Goal: Transaction & Acquisition: Purchase product/service

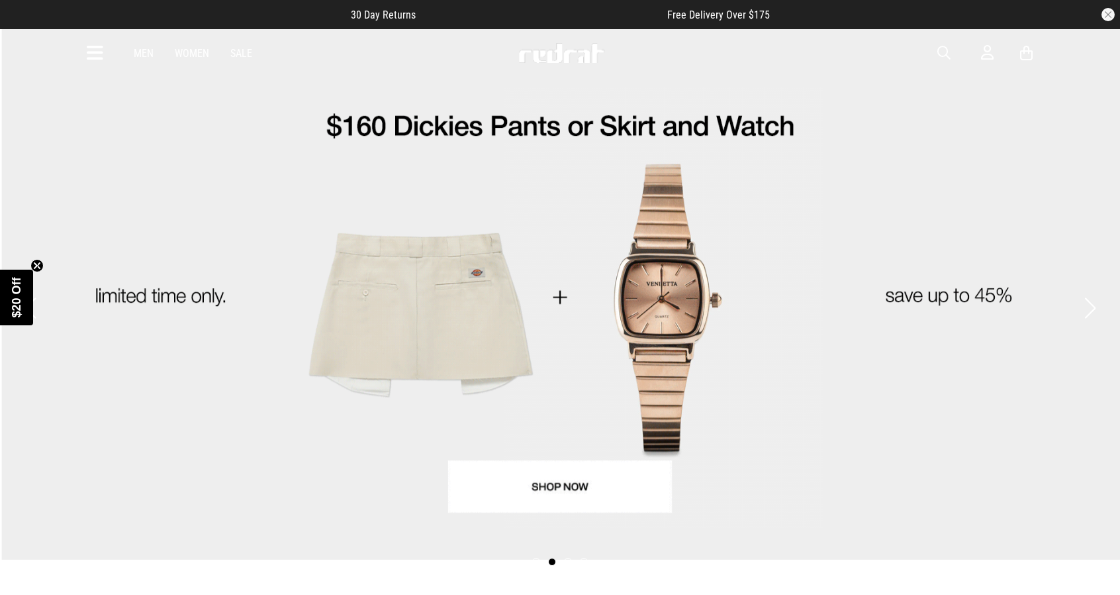
click at [238, 52] on link "Sale" at bounding box center [241, 53] width 22 height 13
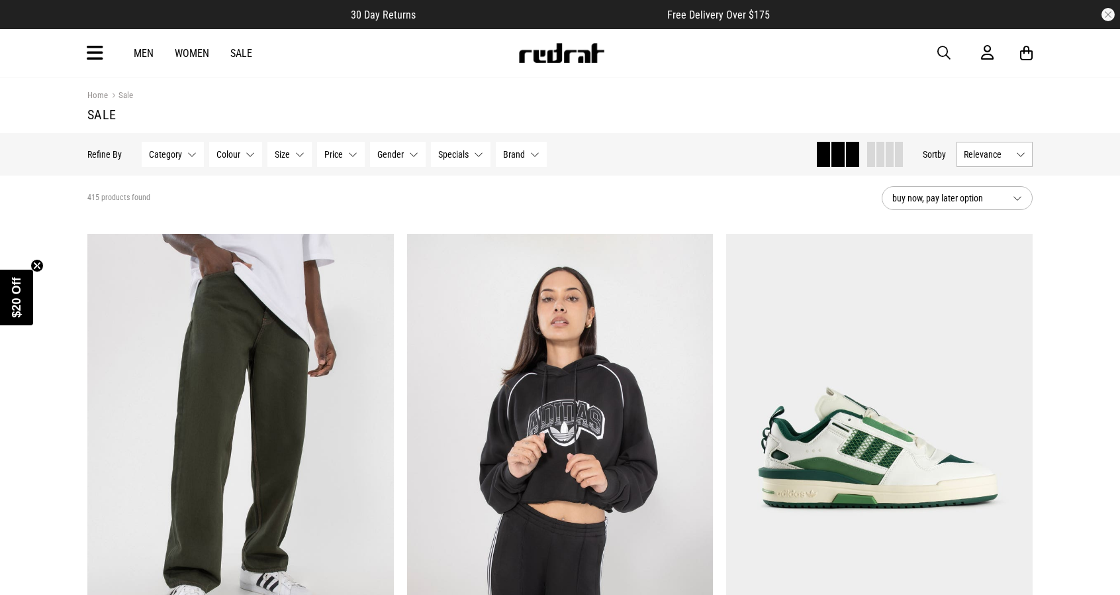
click at [413, 160] on button "Gender None selected" at bounding box center [398, 154] width 56 height 25
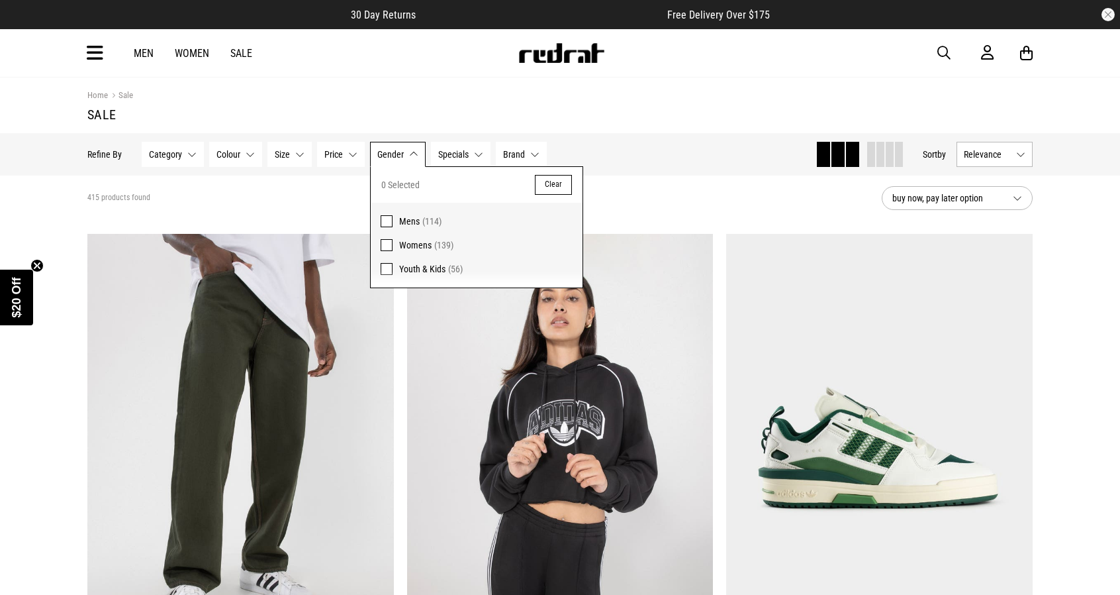
click at [381, 215] on span at bounding box center [387, 221] width 12 height 12
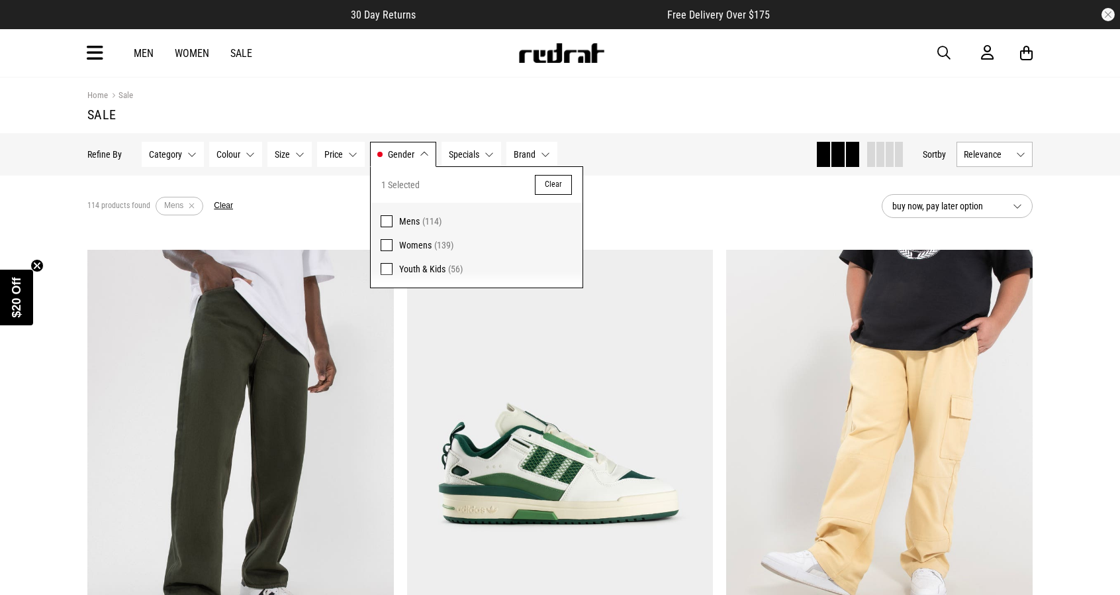
click at [197, 151] on button "Category None selected" at bounding box center [173, 154] width 62 height 25
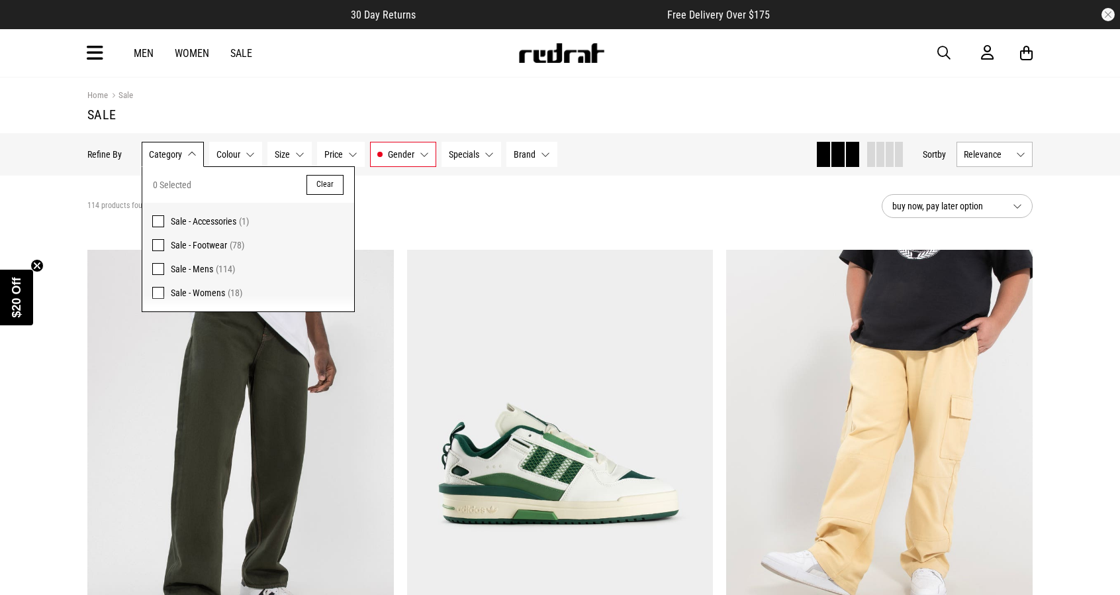
click at [156, 267] on span at bounding box center [158, 269] width 12 height 12
click at [207, 152] on button "Category Sale - Mens" at bounding box center [178, 154] width 73 height 25
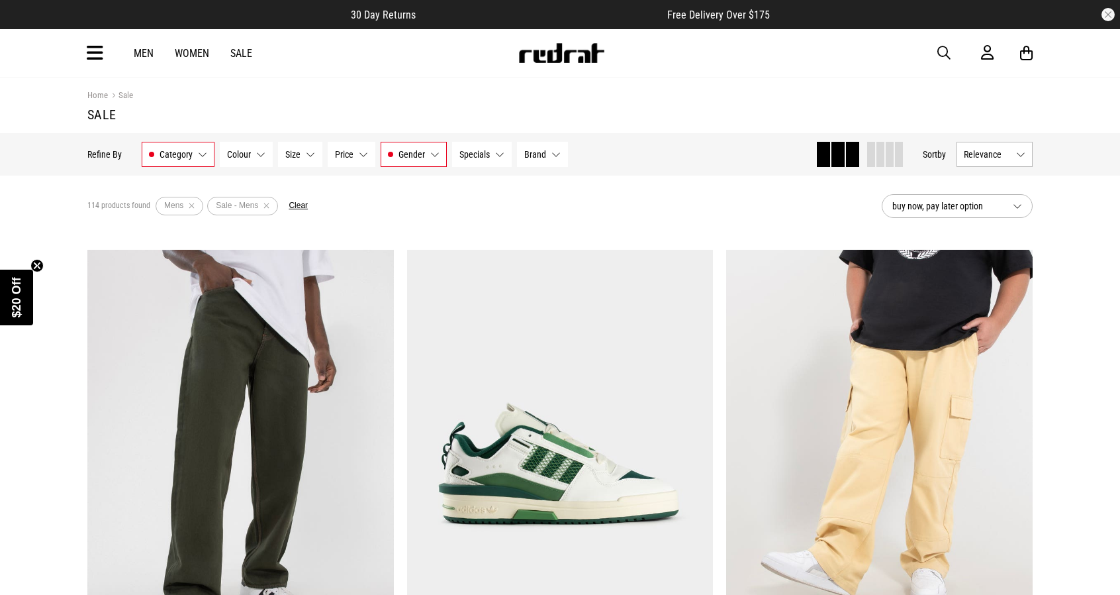
click at [560, 154] on button "Brand None selected" at bounding box center [542, 154] width 51 height 25
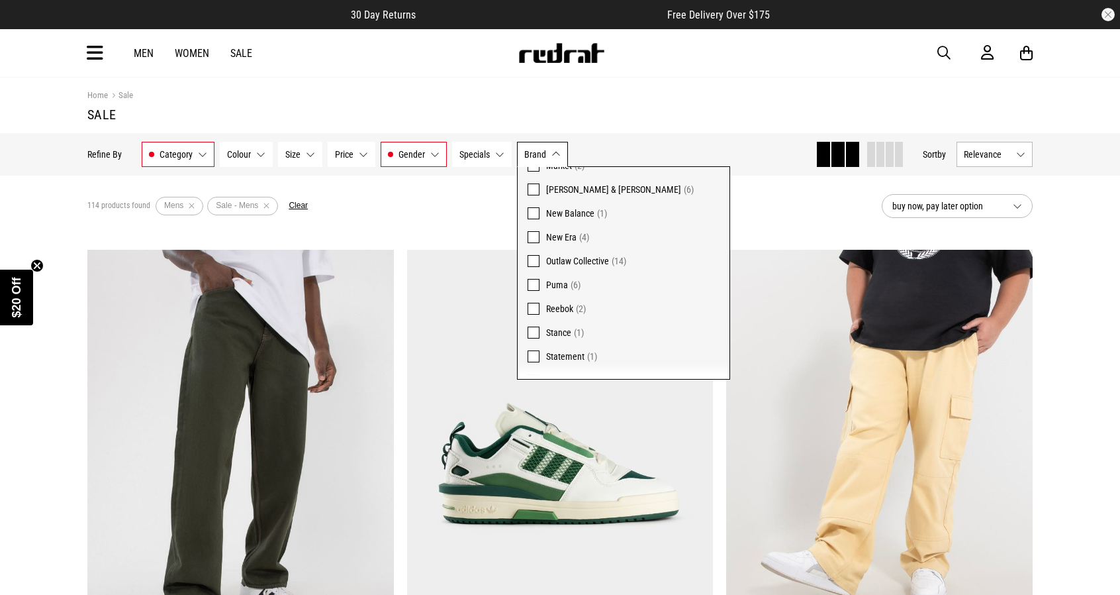
scroll to position [241, 0]
click at [554, 148] on button "Brand None selected" at bounding box center [542, 154] width 51 height 25
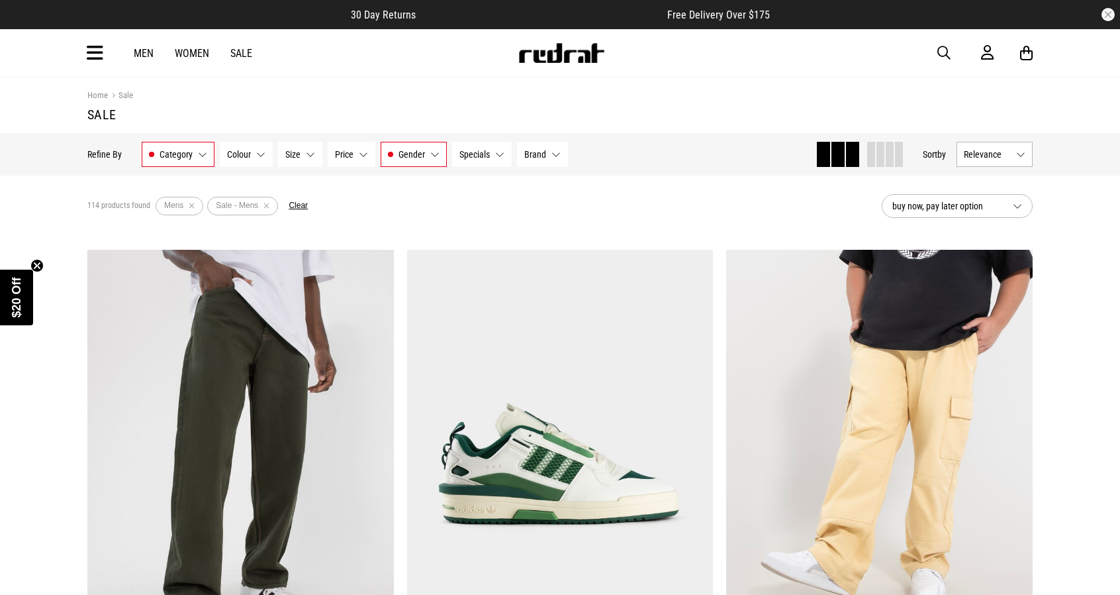
click at [494, 153] on button "Specials None selected" at bounding box center [482, 154] width 60 height 25
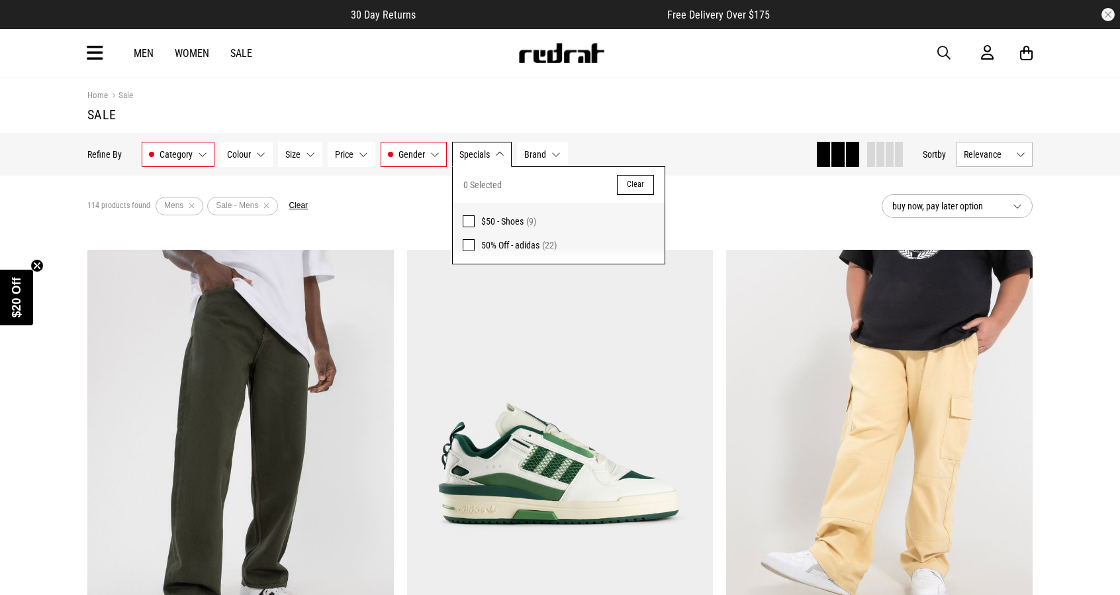
click at [494, 153] on button "Specials None selected" at bounding box center [482, 154] width 60 height 25
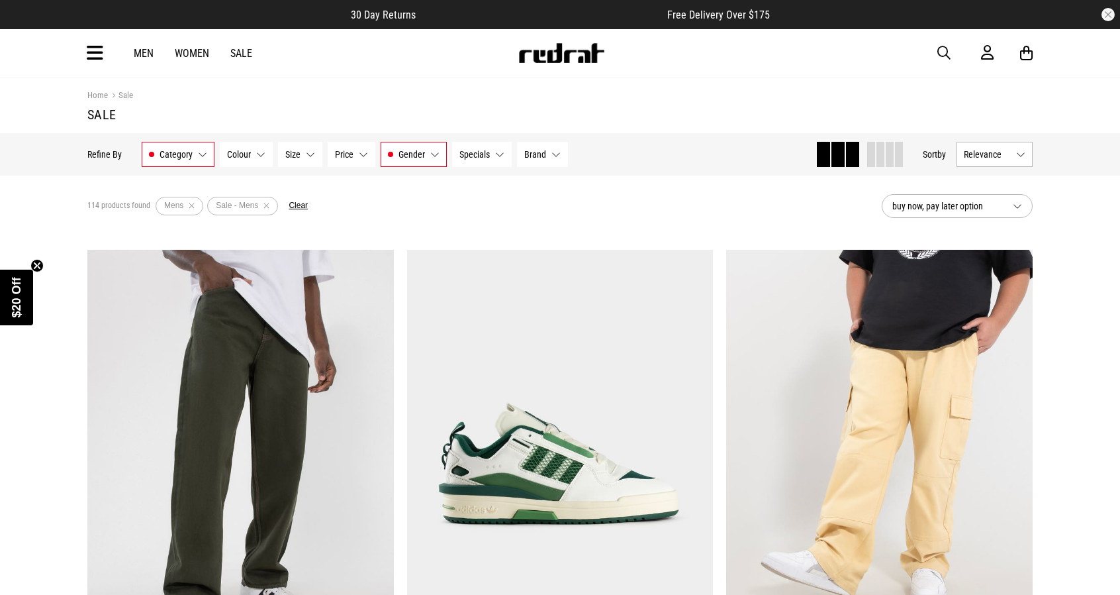
click at [356, 148] on button "Price None selected" at bounding box center [352, 154] width 48 height 25
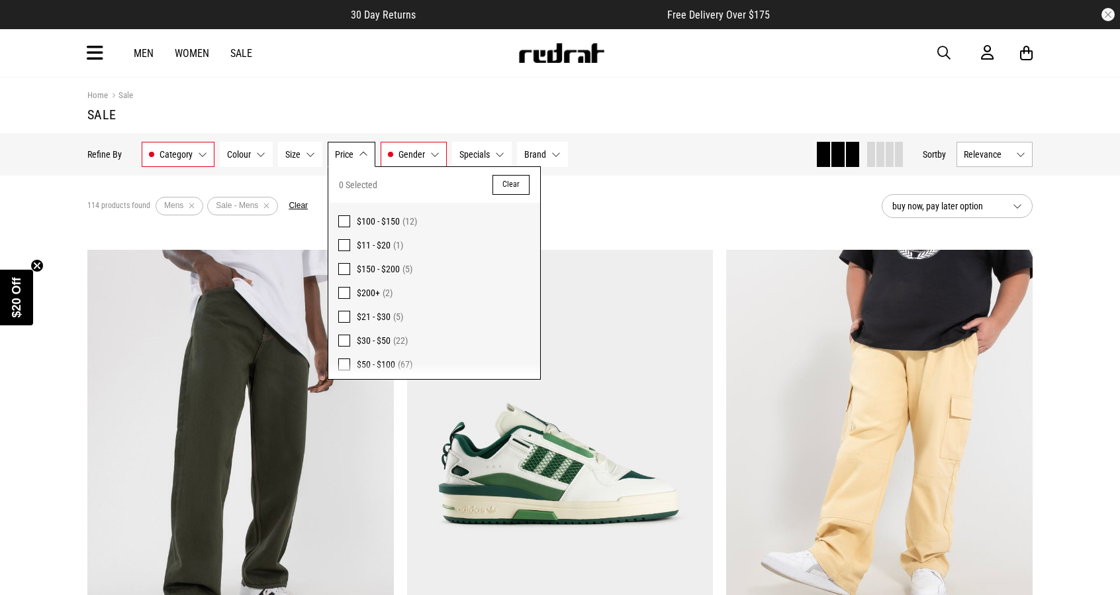
click at [356, 148] on button "Price None selected" at bounding box center [352, 154] width 48 height 25
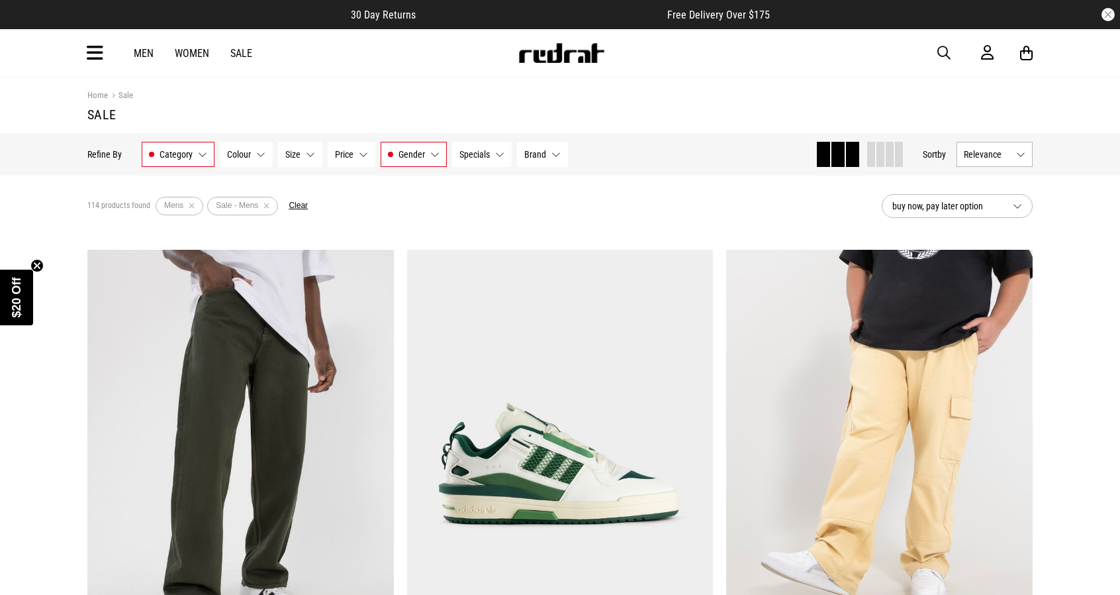
click at [313, 147] on button "Size None selected" at bounding box center [300, 154] width 44 height 25
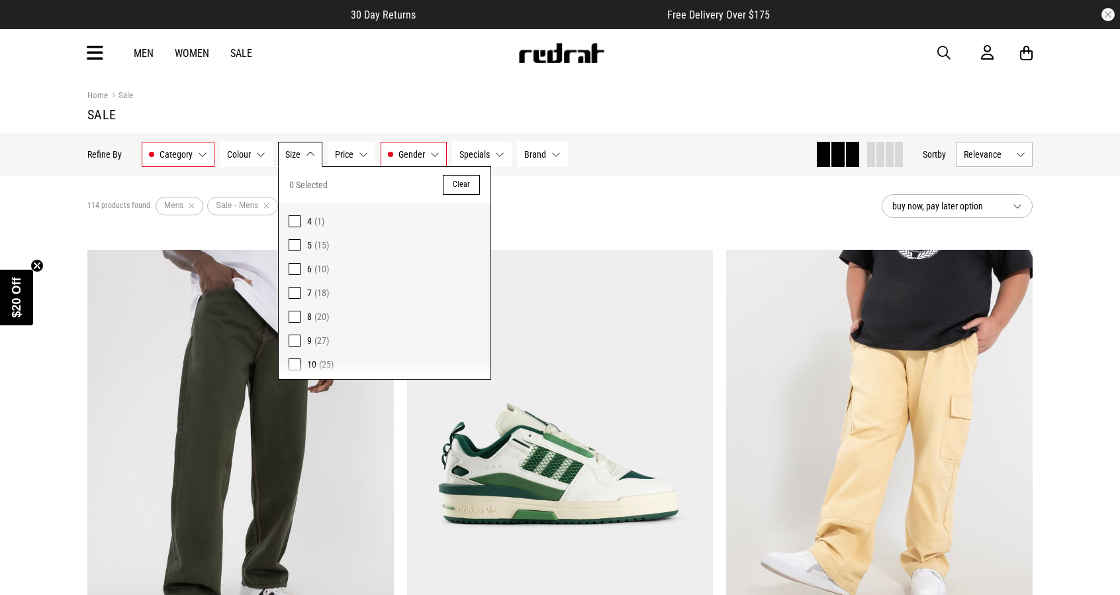
scroll to position [66, 0]
click at [291, 296] on span at bounding box center [295, 298] width 12 height 12
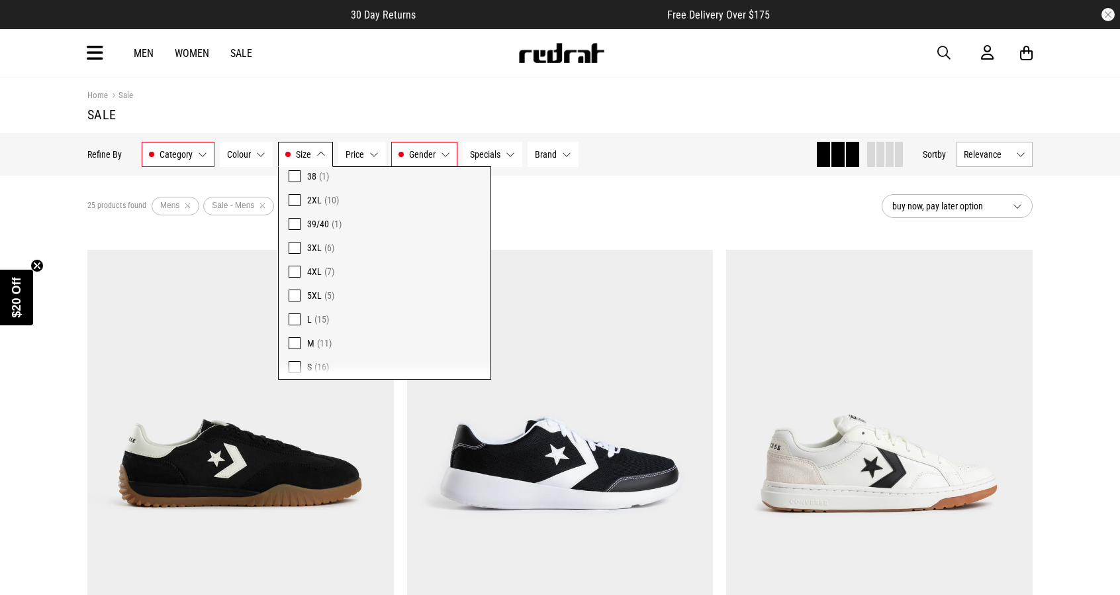
scroll to position [360, 0]
click at [293, 285] on span at bounding box center [295, 290] width 12 height 12
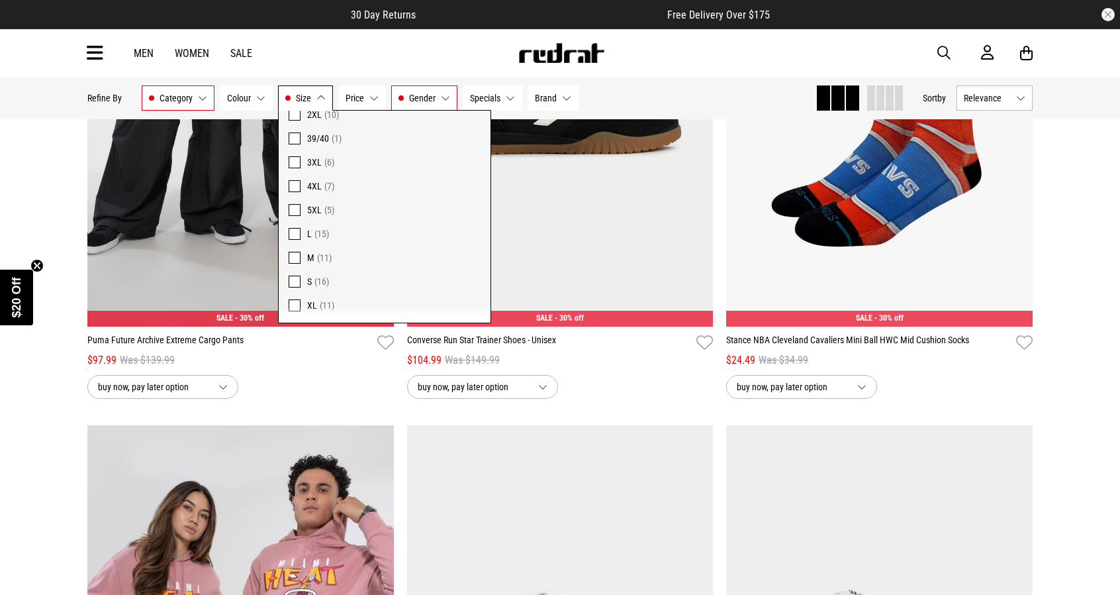
click at [293, 301] on span at bounding box center [295, 305] width 12 height 12
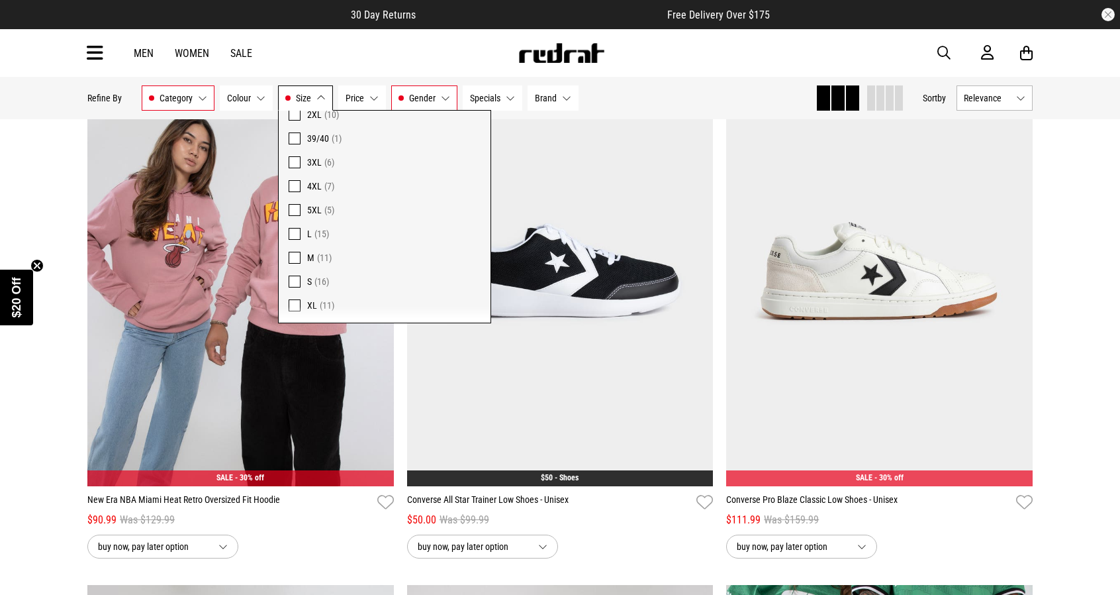
click at [320, 88] on button "Size 10, L, XL" at bounding box center [305, 97] width 55 height 25
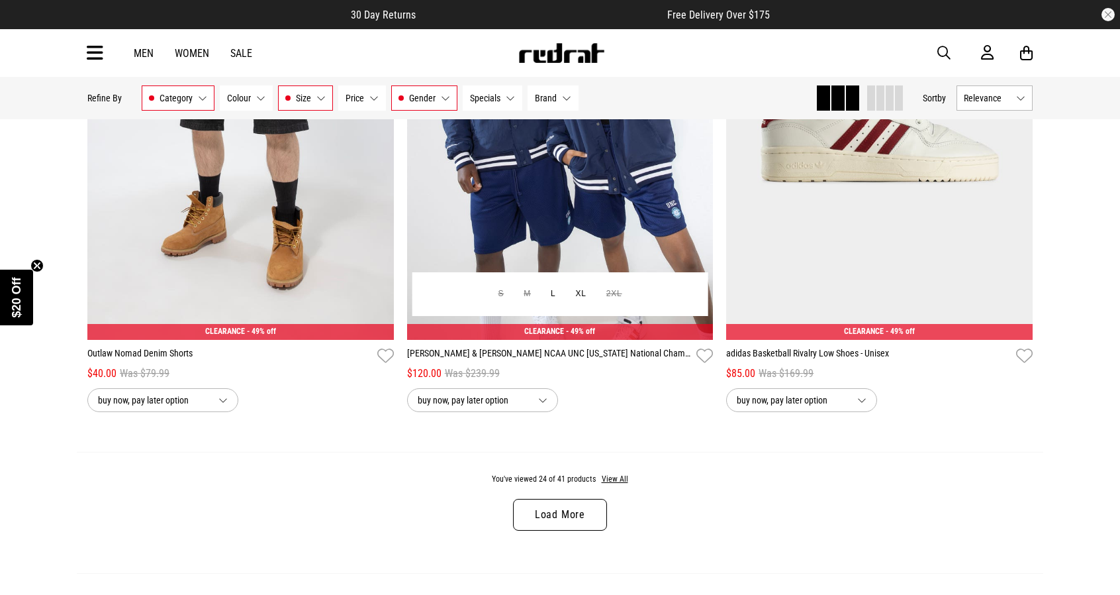
scroll to position [4031, 0]
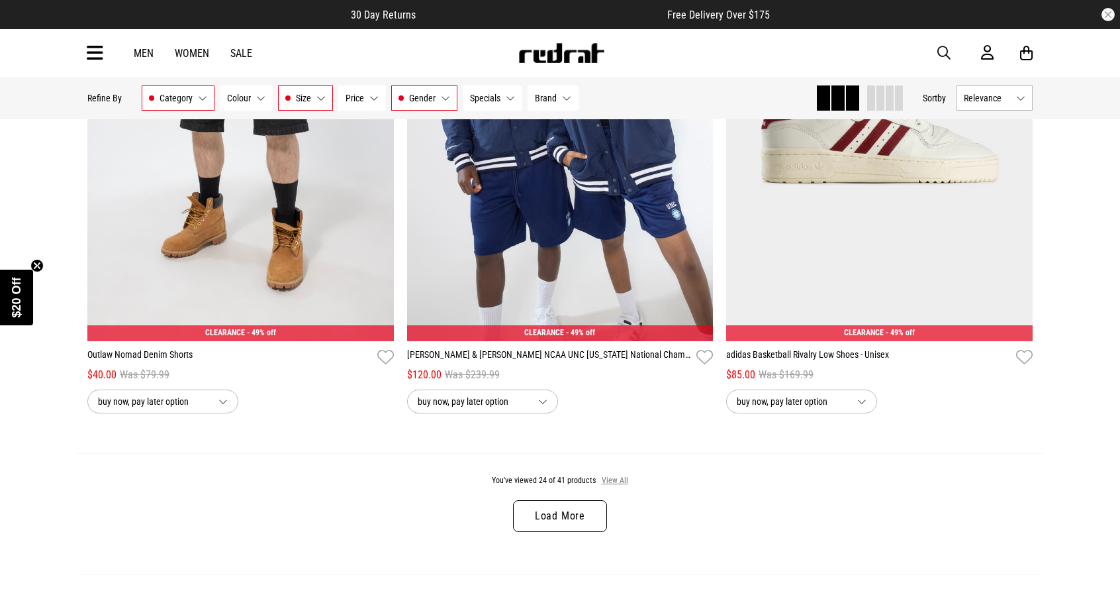
click at [620, 480] on button "View All" at bounding box center [615, 481] width 28 height 12
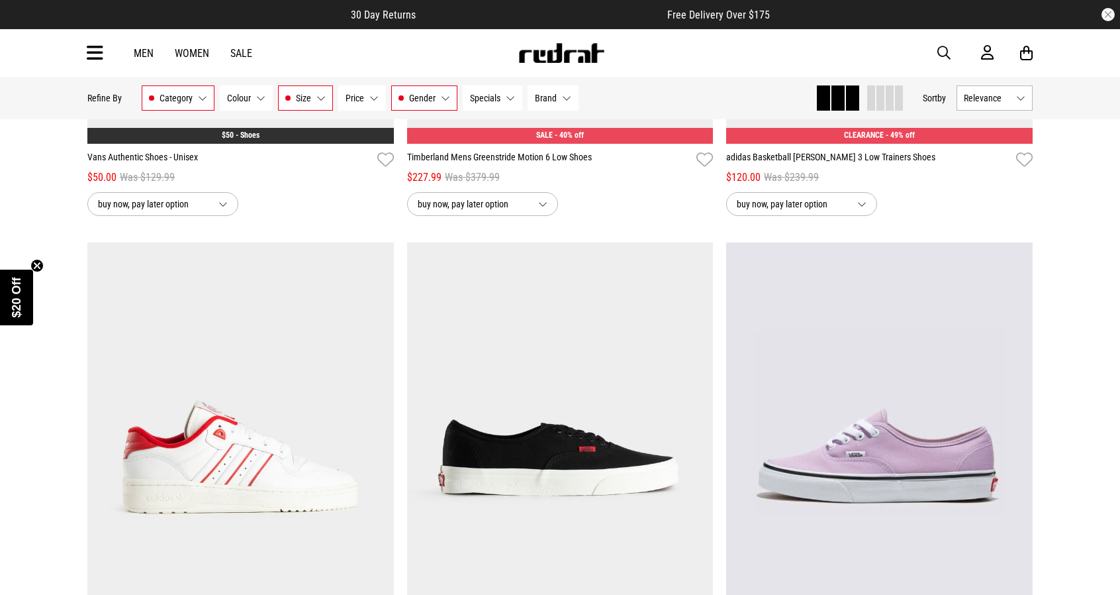
scroll to position [6216, 0]
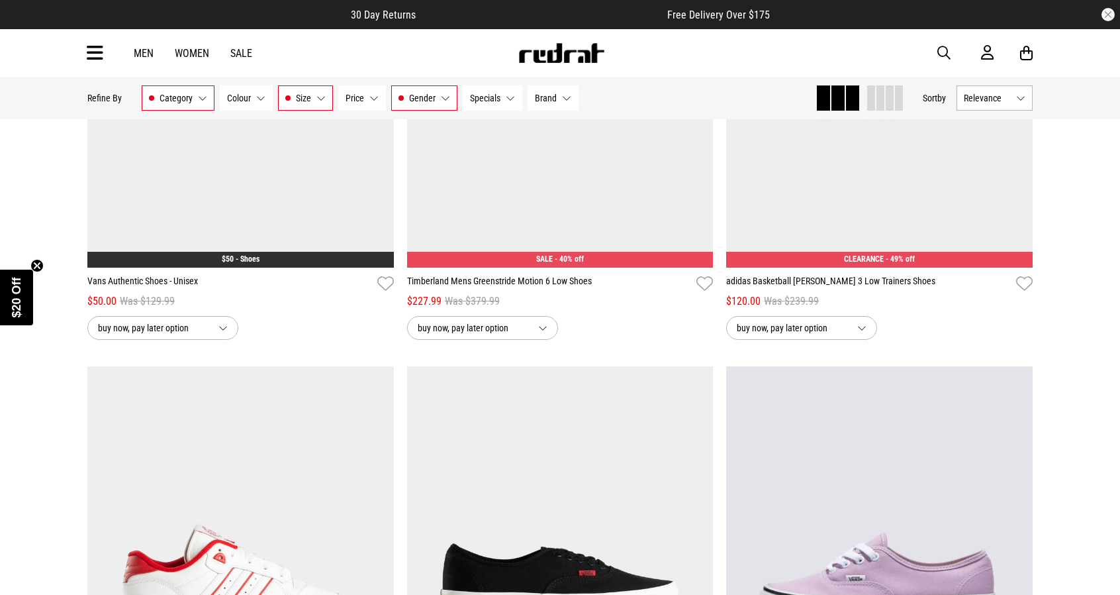
click at [239, 55] on link "Sale" at bounding box center [241, 53] width 22 height 13
